Goal: Transaction & Acquisition: Book appointment/travel/reservation

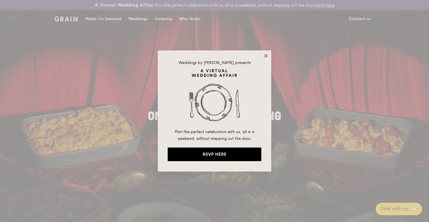
click at [264, 56] on icon at bounding box center [265, 55] width 5 height 5
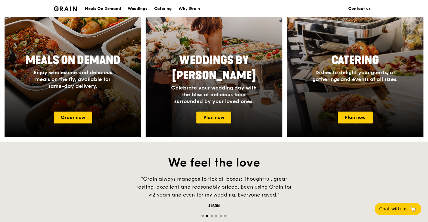
scroll to position [274, 0]
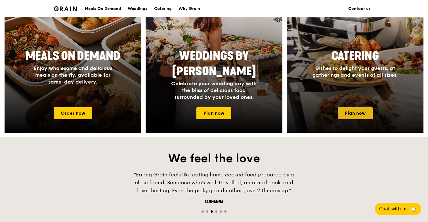
click at [361, 112] on link "Plan now" at bounding box center [355, 114] width 35 height 12
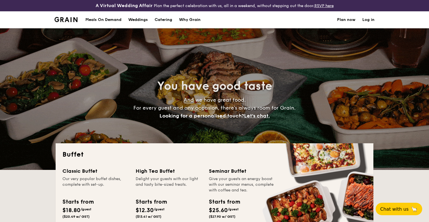
select select
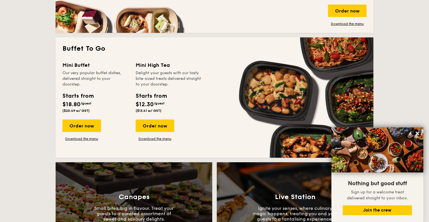
scroll to position [346, 0]
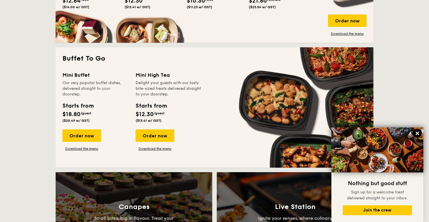
click at [418, 132] on icon at bounding box center [417, 133] width 5 height 5
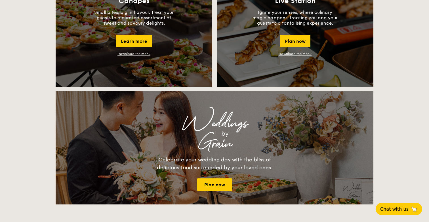
scroll to position [555, 0]
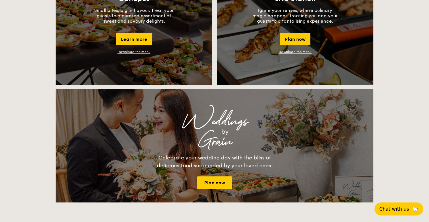
click at [401, 211] on span "Chat with us" at bounding box center [394, 210] width 30 height 6
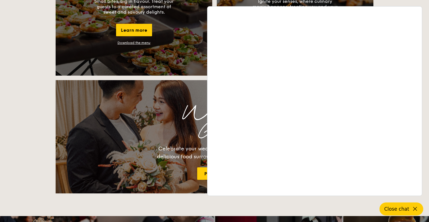
scroll to position [563, 0]
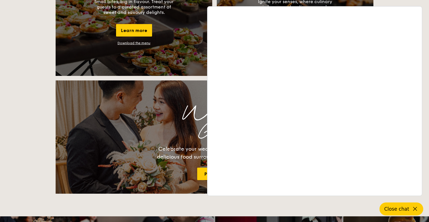
click at [406, 210] on span "Close chat" at bounding box center [396, 210] width 25 height 6
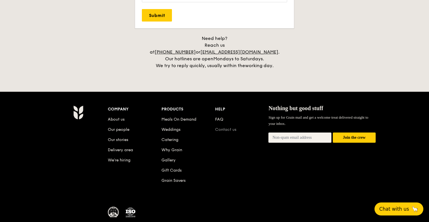
scroll to position [1213, 0]
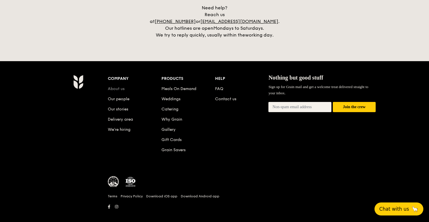
click at [122, 87] on link "About us" at bounding box center [116, 89] width 17 height 5
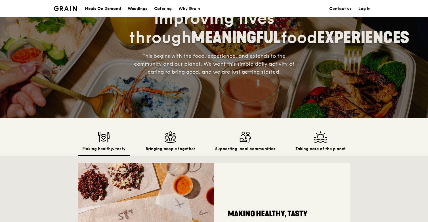
scroll to position [106, 0]
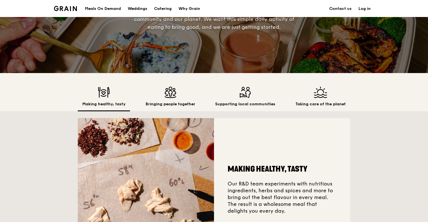
click at [170, 93] on img at bounding box center [171, 92] width 50 height 11
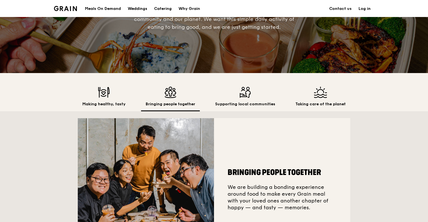
click at [116, 100] on div "Making healthy, tasty" at bounding box center [104, 99] width 52 height 25
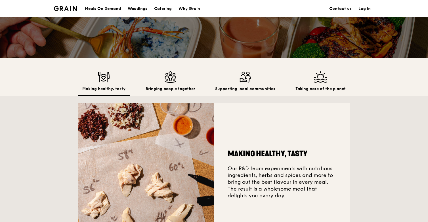
scroll to position [123, 0]
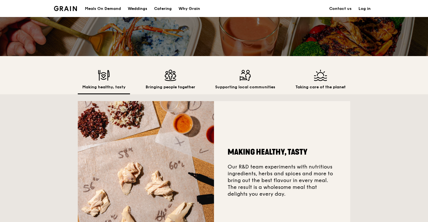
click at [240, 76] on img at bounding box center [245, 75] width 60 height 11
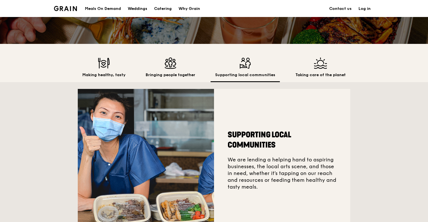
scroll to position [140, 0]
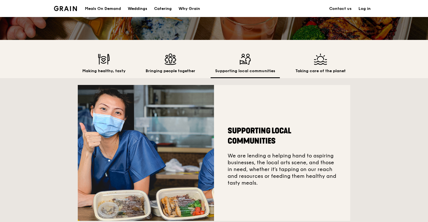
click at [318, 69] on h2 "Taking care of the planet" at bounding box center [320, 71] width 50 height 6
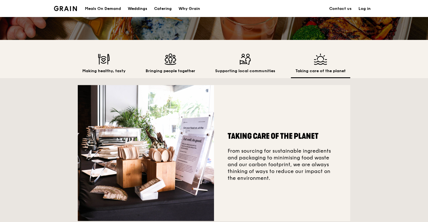
click at [175, 67] on div "Bringing people together" at bounding box center [170, 66] width 59 height 25
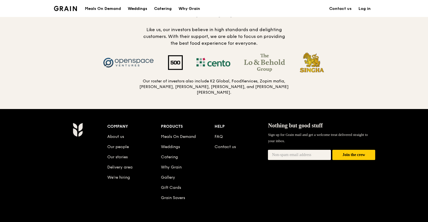
scroll to position [589, 0]
